Goal: Task Accomplishment & Management: Manage account settings

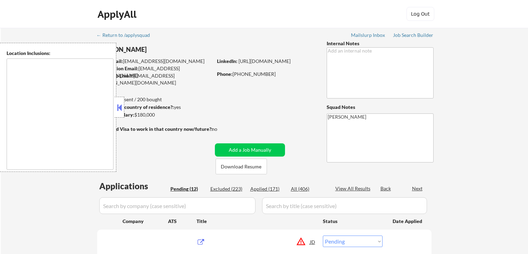
select select ""pending""
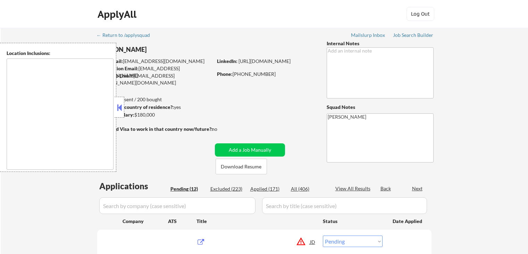
select select ""pending""
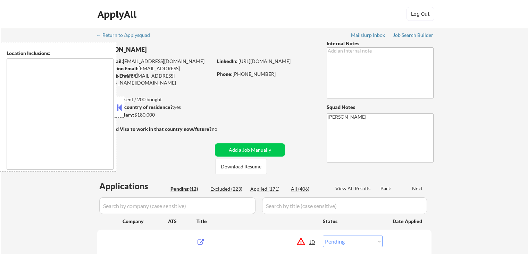
select select ""pending""
type textarea "[GEOGRAPHIC_DATA], [GEOGRAPHIC_DATA] [GEOGRAPHIC_DATA], [GEOGRAPHIC_DATA] [GEOG…"
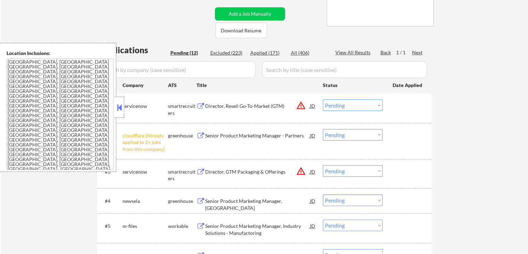
scroll to position [174, 0]
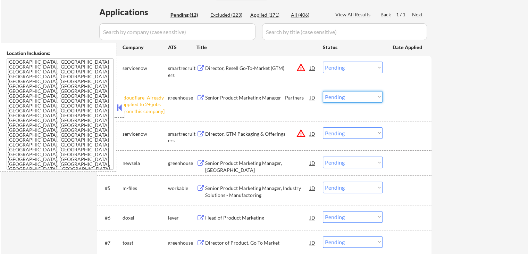
click at [358, 91] on select "Choose an option... Pending Applied Excluded (Questions) Excluded (Expired) Exc…" at bounding box center [353, 96] width 60 height 11
click at [323, 91] on select "Choose an option... Pending Applied Excluded (Questions) Excluded (Expired) Exc…" at bounding box center [353, 96] width 60 height 11
click at [475, 128] on div "← Return to /applysquad Mailslurp Inbox Job Search Builder [PERSON_NAME] User E…" at bounding box center [265, 139] width 528 height 570
select select ""pending""
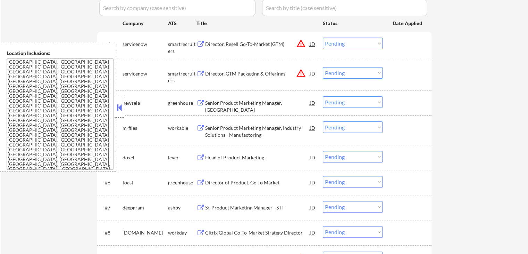
scroll to position [208, 0]
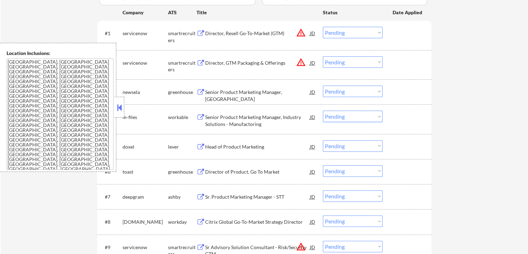
click at [219, 90] on div "Senior Product Marketing Manager, [GEOGRAPHIC_DATA]" at bounding box center [257, 96] width 105 height 14
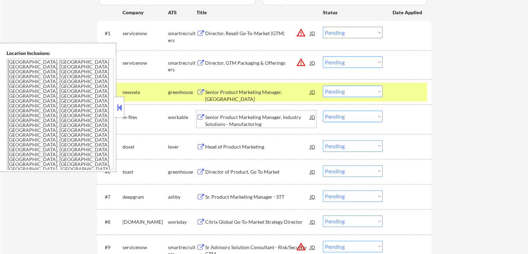
drag, startPoint x: 217, startPoint y: 113, endPoint x: 217, endPoint y: 140, distance: 27.1
click at [217, 114] on div "Senior Product Marketing Manager, Industry Solutions - Manufactoring" at bounding box center [257, 121] width 105 height 14
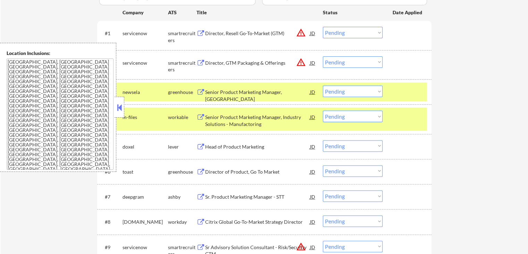
click at [217, 142] on div "Head of Product Marketing" at bounding box center [257, 146] width 105 height 13
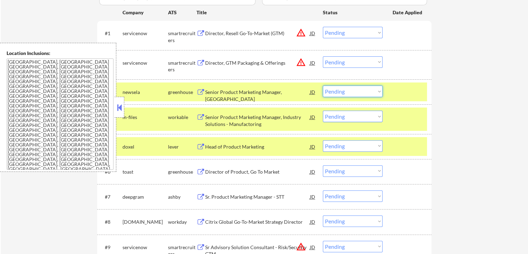
click at [349, 94] on select "Choose an option... Pending Applied Excluded (Questions) Excluded (Expired) Exc…" at bounding box center [353, 90] width 60 height 11
click at [323, 85] on select "Choose an option... Pending Applied Excluded (Questions) Excluded (Expired) Exc…" at bounding box center [353, 90] width 60 height 11
select select ""pending""
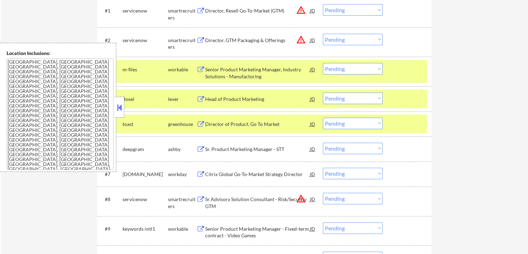
scroll to position [243, 0]
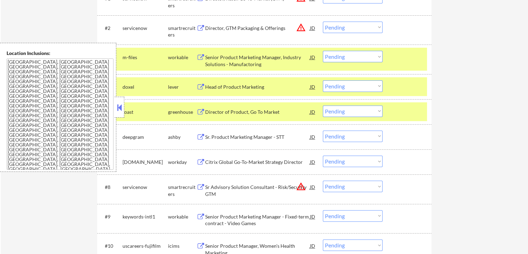
click at [350, 86] on select "Choose an option... Pending Applied Excluded (Questions) Excluded (Expired) Exc…" at bounding box center [353, 85] width 60 height 11
click at [323, 80] on select "Choose an option... Pending Applied Excluded (Questions) Excluded (Expired) Exc…" at bounding box center [353, 85] width 60 height 11
select select ""pending""
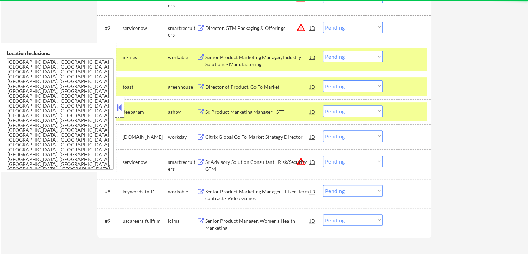
click at [214, 85] on div "Director of Product, Go To Market" at bounding box center [257, 86] width 105 height 7
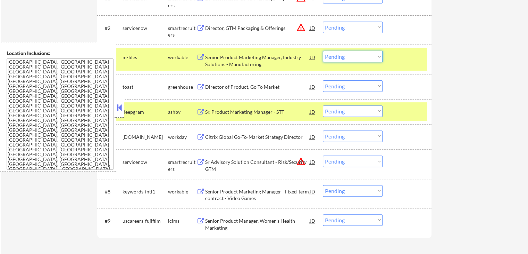
click at [344, 54] on select "Choose an option... Pending Applied Excluded (Questions) Excluded (Expired) Exc…" at bounding box center [353, 56] width 60 height 11
click at [323, 51] on select "Choose an option... Pending Applied Excluded (Questions) Excluded (Expired) Exc…" at bounding box center [353, 56] width 60 height 11
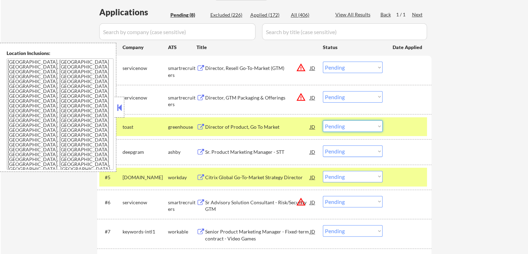
click at [353, 128] on select "Choose an option... Pending Applied Excluded (Questions) Excluded (Expired) Exc…" at bounding box center [353, 125] width 60 height 11
click at [323, 120] on select "Choose an option... Pending Applied Excluded (Questions) Excluded (Expired) Exc…" at bounding box center [353, 125] width 60 height 11
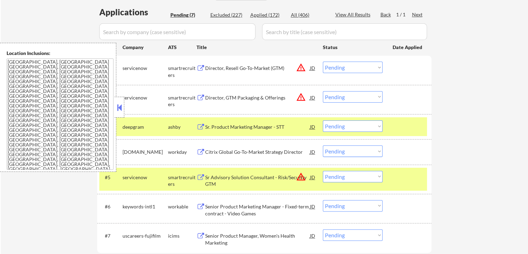
scroll to position [208, 0]
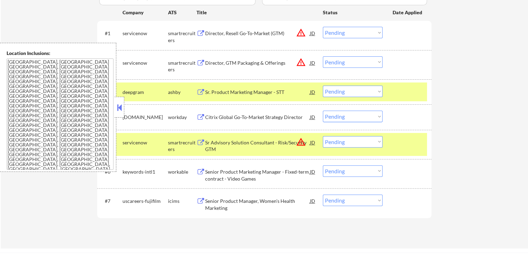
click at [237, 94] on div "Sr. Product Marketing Manager - STT" at bounding box center [257, 92] width 105 height 7
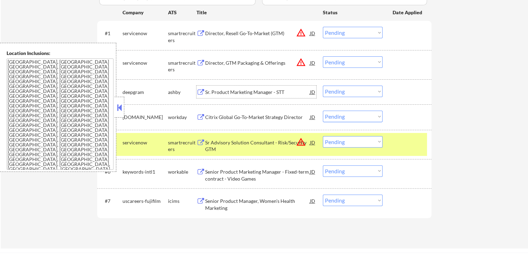
drag, startPoint x: 350, startPoint y: 92, endPoint x: 354, endPoint y: 96, distance: 5.7
click at [350, 92] on select "Choose an option... Pending Applied Excluded (Questions) Excluded (Expired) Exc…" at bounding box center [353, 90] width 60 height 11
click at [323, 85] on select "Choose an option... Pending Applied Excluded (Questions) Excluded (Expired) Exc…" at bounding box center [353, 90] width 60 height 11
select select ""pending""
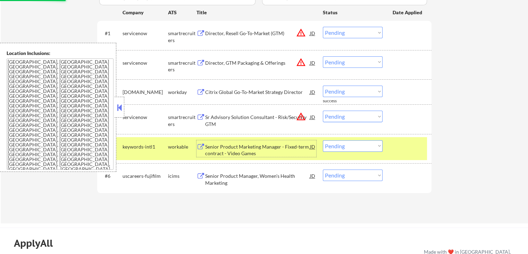
click at [218, 147] on div "Senior Product Marketing Manager - Fixed-term contract - Video Games" at bounding box center [257, 150] width 105 height 14
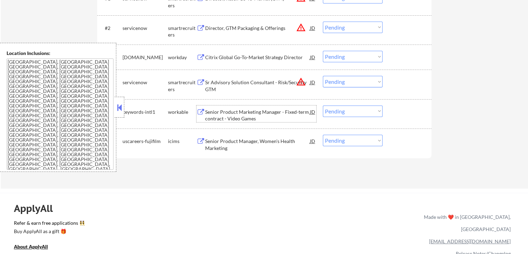
scroll to position [278, 0]
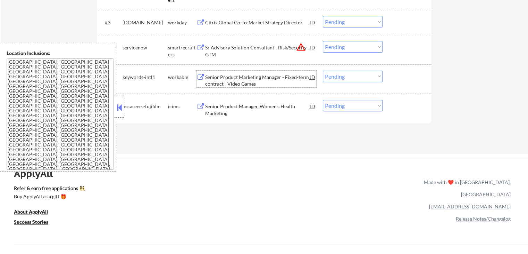
click at [353, 79] on select "Choose an option... Pending Applied Excluded (Questions) Excluded (Expired) Exc…" at bounding box center [353, 75] width 60 height 11
click at [323, 70] on select "Choose an option... Pending Applied Excluded (Questions) Excluded (Expired) Exc…" at bounding box center [353, 75] width 60 height 11
select select ""pending""
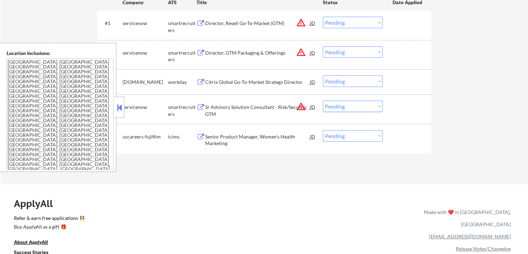
scroll to position [208, 0]
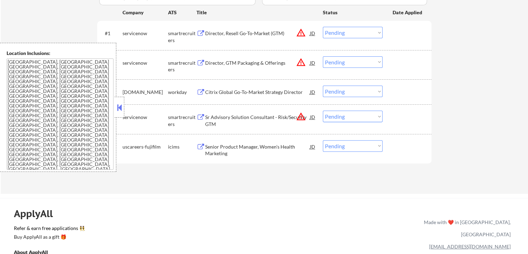
click at [222, 32] on div "Director, Resell Go-To-Market (GTM)" at bounding box center [257, 33] width 105 height 7
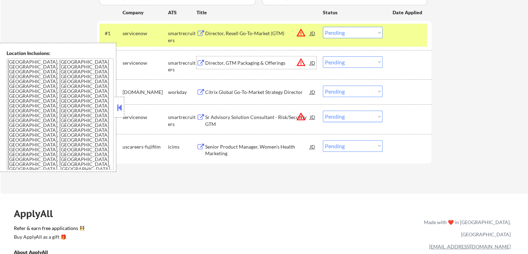
click at [229, 61] on div "Director, GTM Packaging & Offerings" at bounding box center [257, 62] width 105 height 7
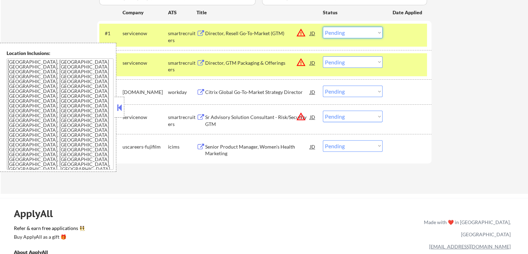
click at [350, 32] on select "Choose an option... Pending Applied Excluded (Questions) Excluded (Expired) Exc…" at bounding box center [353, 32] width 60 height 11
click at [323, 27] on select "Choose an option... Pending Applied Excluded (Questions) Excluded (Expired) Exc…" at bounding box center [353, 32] width 60 height 11
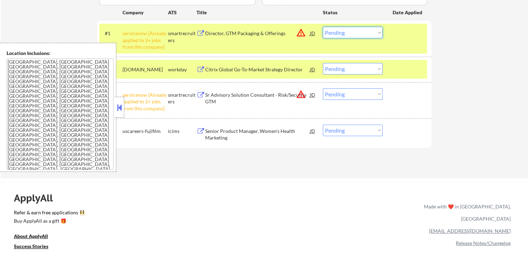
click at [346, 33] on select "Choose an option... Pending Applied Excluded (Questions) Excluded (Expired) Exc…" at bounding box center [353, 32] width 60 height 11
click at [323, 27] on select "Choose an option... Pending Applied Excluded (Questions) Excluded (Expired) Exc…" at bounding box center [353, 32] width 60 height 11
select select ""pending""
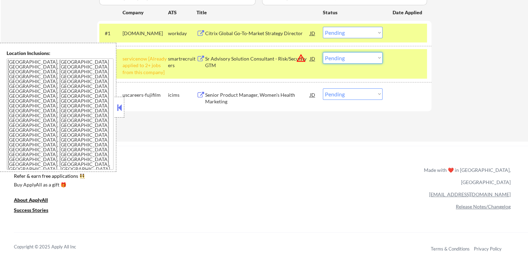
click at [353, 57] on select "Choose an option... Pending Applied Excluded (Questions) Excluded (Expired) Exc…" at bounding box center [353, 57] width 60 height 11
click at [323, 52] on select "Choose an option... Pending Applied Excluded (Questions) Excluded (Expired) Exc…" at bounding box center [353, 57] width 60 height 11
click at [333, 149] on div "ApplyAll Refer & earn free applications 👯‍♀️ Buy ApplyAll as a gift 🎁 About App…" at bounding box center [264, 200] width 528 height 108
select select ""pending""
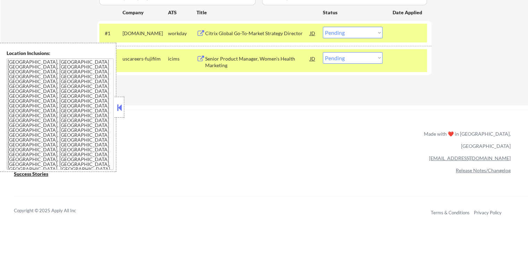
click at [199, 33] on button at bounding box center [201, 33] width 9 height 7
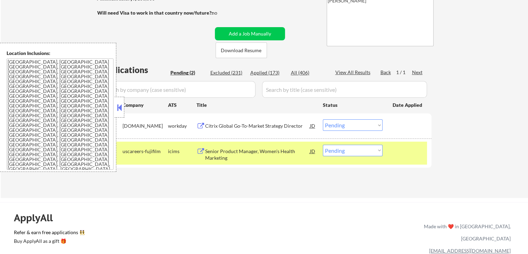
scroll to position [104, 0]
